Goal: Find specific page/section: Locate a particular part of the current website

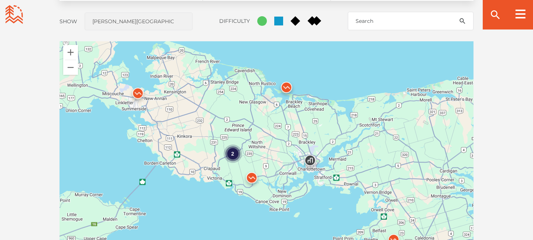
scroll to position [636, 0]
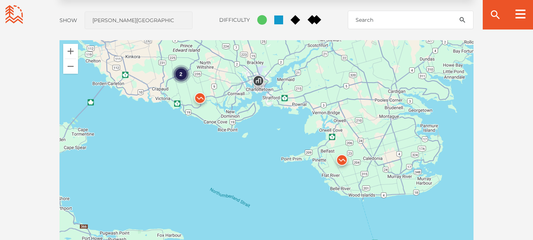
drag, startPoint x: 311, startPoint y: 188, endPoint x: 259, endPoint y: 108, distance: 95.3
click at [259, 108] on div "2" at bounding box center [266, 169] width 414 height 259
click at [201, 101] on img at bounding box center [200, 100] width 22 height 22
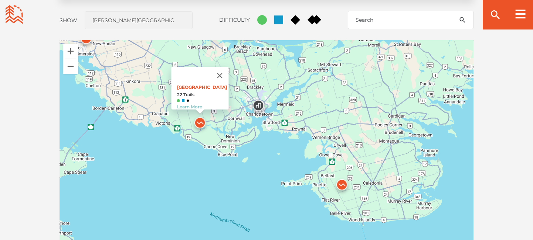
click at [345, 187] on img at bounding box center [342, 187] width 22 height 22
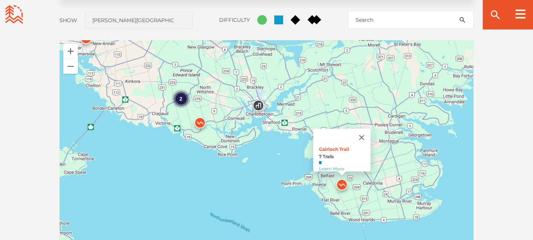
click at [256, 105] on img at bounding box center [258, 107] width 22 height 22
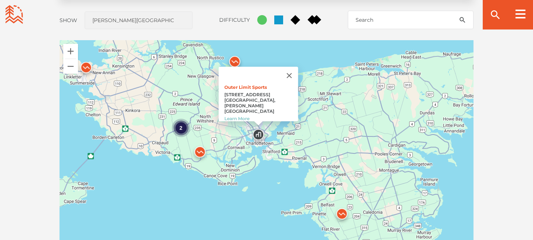
click at [179, 129] on div "2" at bounding box center [181, 128] width 18 height 18
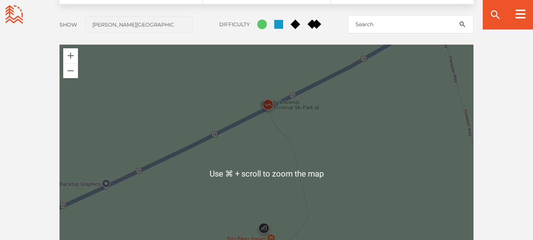
scroll to position [623, 0]
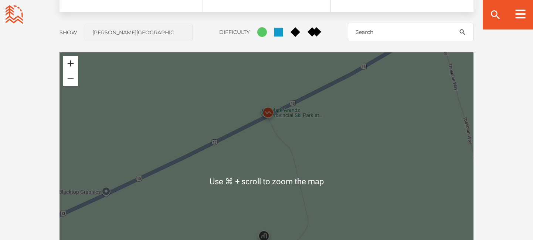
click at [70, 66] on button "Zoom in" at bounding box center [70, 63] width 15 height 15
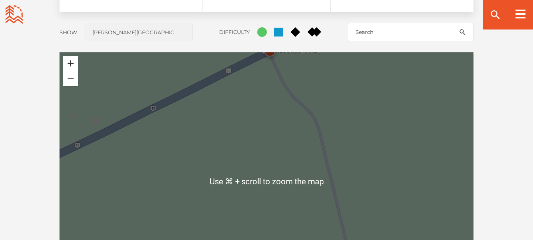
click at [70, 66] on button "Zoom in" at bounding box center [70, 63] width 15 height 15
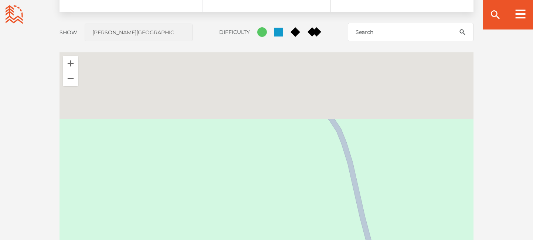
drag, startPoint x: 225, startPoint y: 101, endPoint x: 194, endPoint y: 209, distance: 112.7
click at [194, 208] on div "Outer Limit Sports [STREET_ADDRESS] Charlottetown, [PERSON_NAME][GEOGRAPHIC_DAT…" at bounding box center [266, 181] width 414 height 259
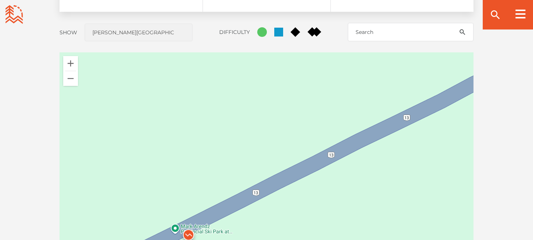
drag, startPoint x: 193, startPoint y: 172, endPoint x: 203, endPoint y: 100, distance: 72.0
click at [202, 102] on div "Outer Limit Sports [STREET_ADDRESS] Charlottetown, [PERSON_NAME][GEOGRAPHIC_DAT…" at bounding box center [266, 181] width 414 height 259
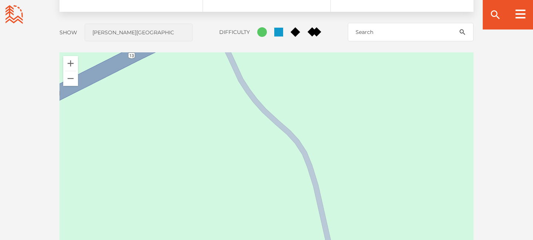
drag, startPoint x: 189, startPoint y: 151, endPoint x: 181, endPoint y: 223, distance: 72.2
click at [181, 223] on div "Outer Limit Sports [STREET_ADDRESS] Charlottetown, [PERSON_NAME][GEOGRAPHIC_DAT…" at bounding box center [266, 181] width 414 height 259
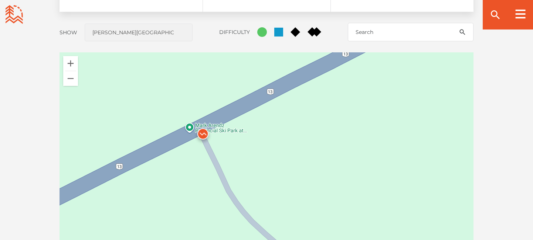
click at [222, 134] on div "Outer Limit Sports [STREET_ADDRESS] Charlottetown, [PERSON_NAME][GEOGRAPHIC_DAT…" at bounding box center [266, 181] width 414 height 259
click at [221, 129] on div "Outer Limit Sports [STREET_ADDRESS] Charlottetown, [PERSON_NAME][GEOGRAPHIC_DAT…" at bounding box center [266, 181] width 414 height 259
